Goal: Information Seeking & Learning: Learn about a topic

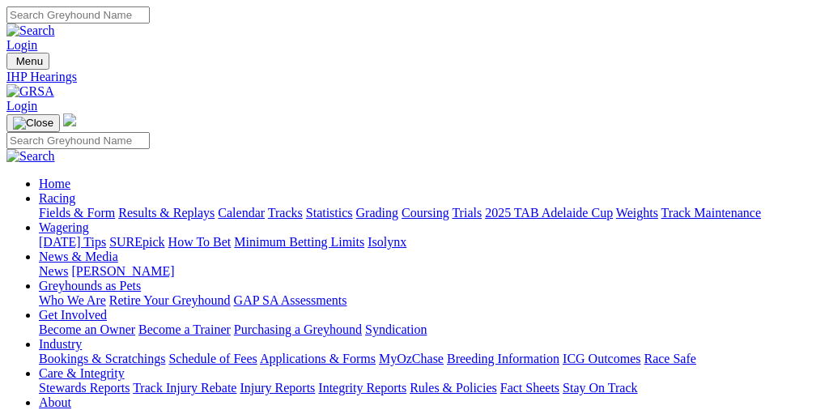
click at [84, 206] on link "Fields & Form" at bounding box center [77, 213] width 76 height 14
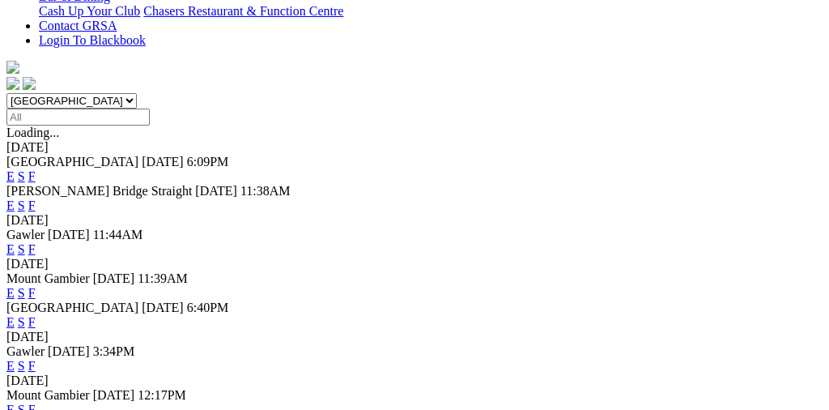
scroll to position [446, 0]
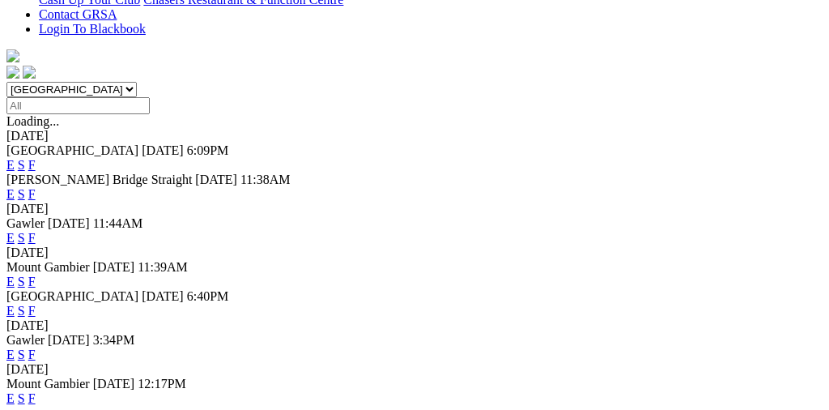
click at [36, 391] on link "F" at bounding box center [31, 398] width 7 height 14
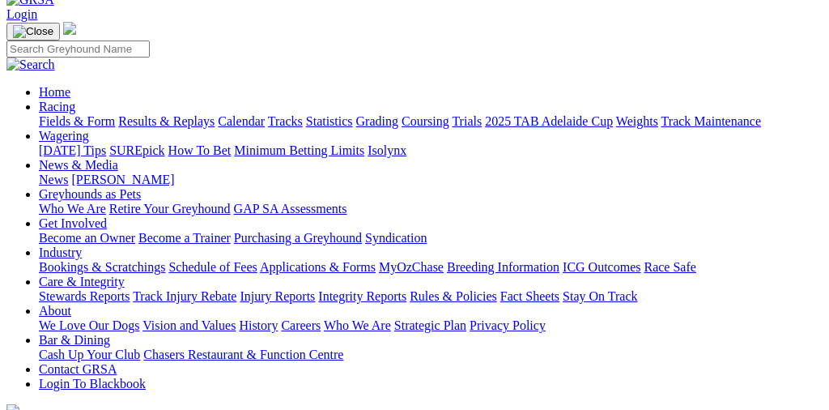
scroll to position [89, 0]
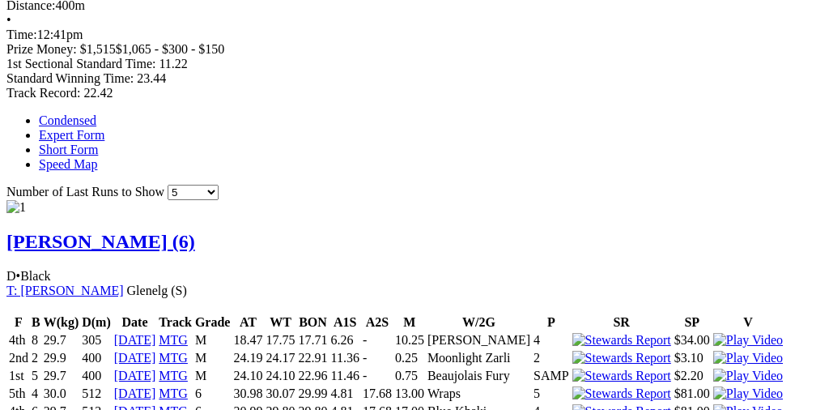
scroll to position [995, 0]
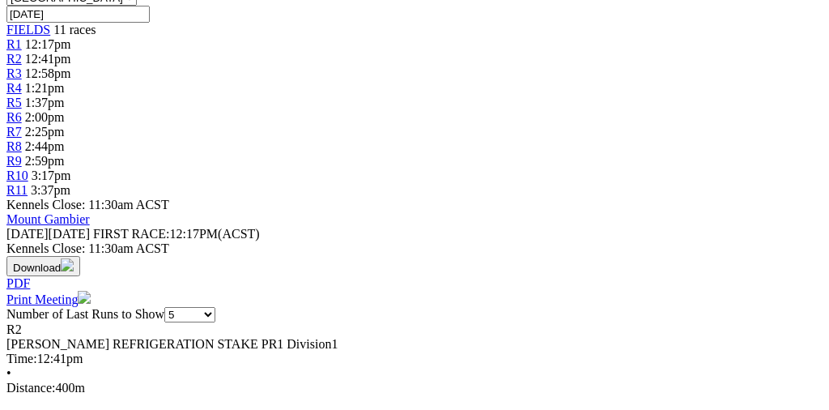
scroll to position [536, 2]
